Goal: Information Seeking & Learning: Learn about a topic

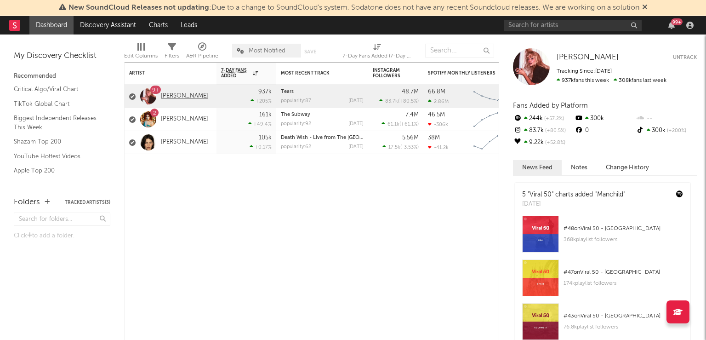
click at [189, 96] on link "[PERSON_NAME]" at bounding box center [184, 96] width 47 height 8
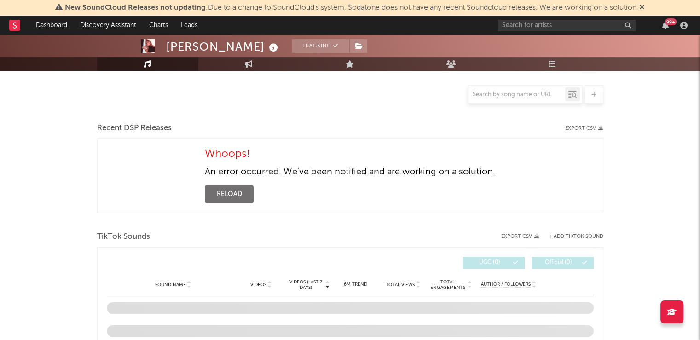
select select "6m"
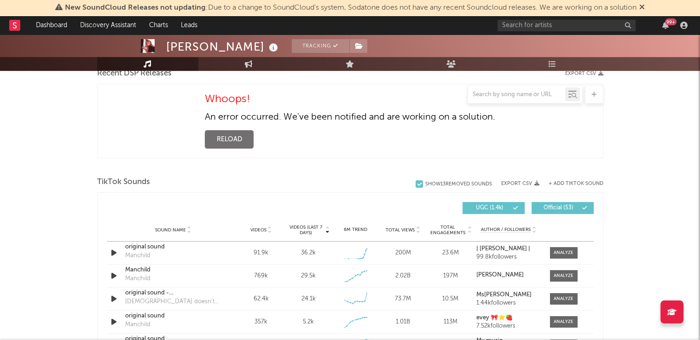
scroll to position [334, 0]
